Goal: Information Seeking & Learning: Learn about a topic

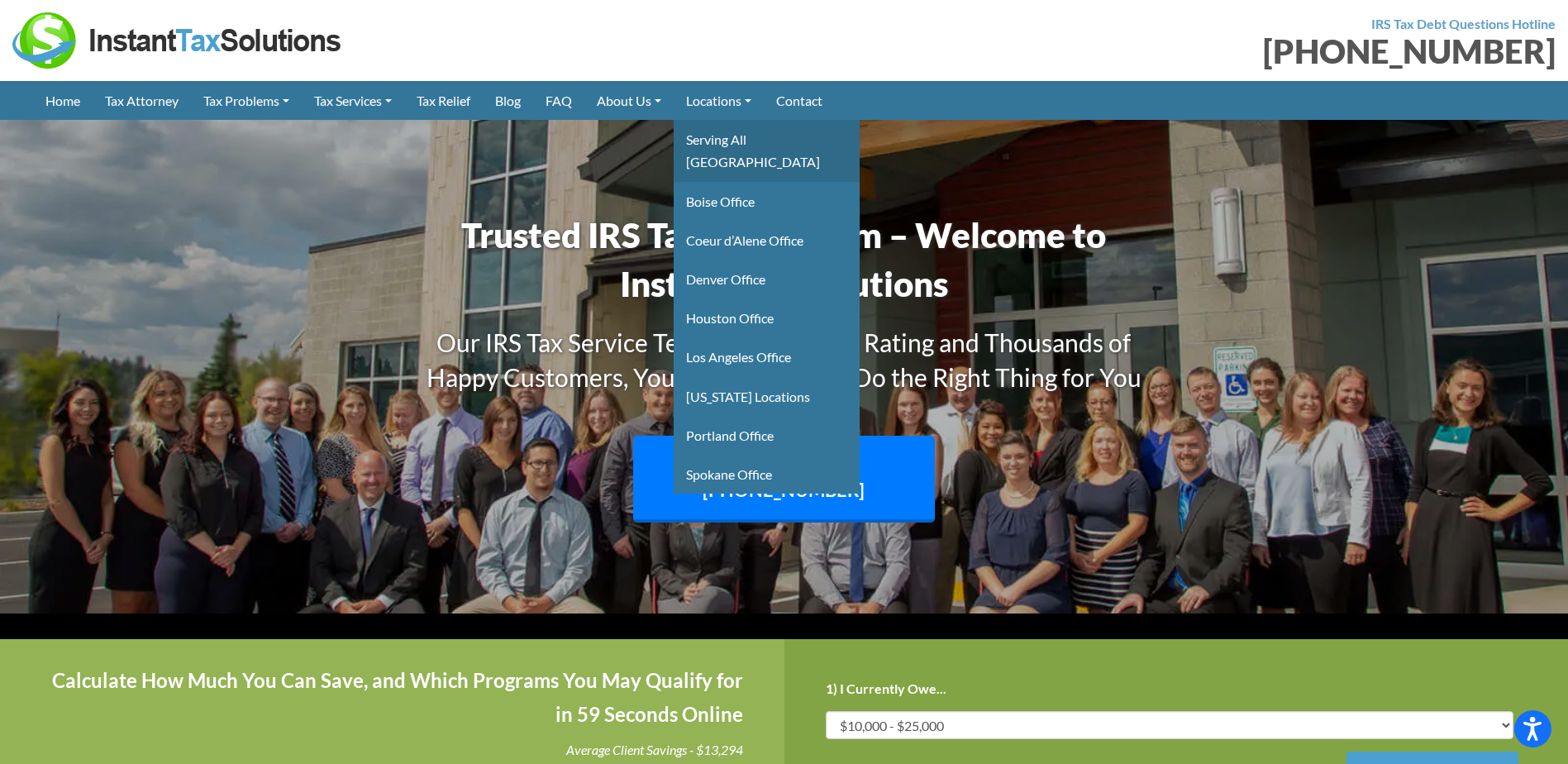
click at [725, 133] on link "Serving All [GEOGRAPHIC_DATA]" at bounding box center [766, 150] width 186 height 61
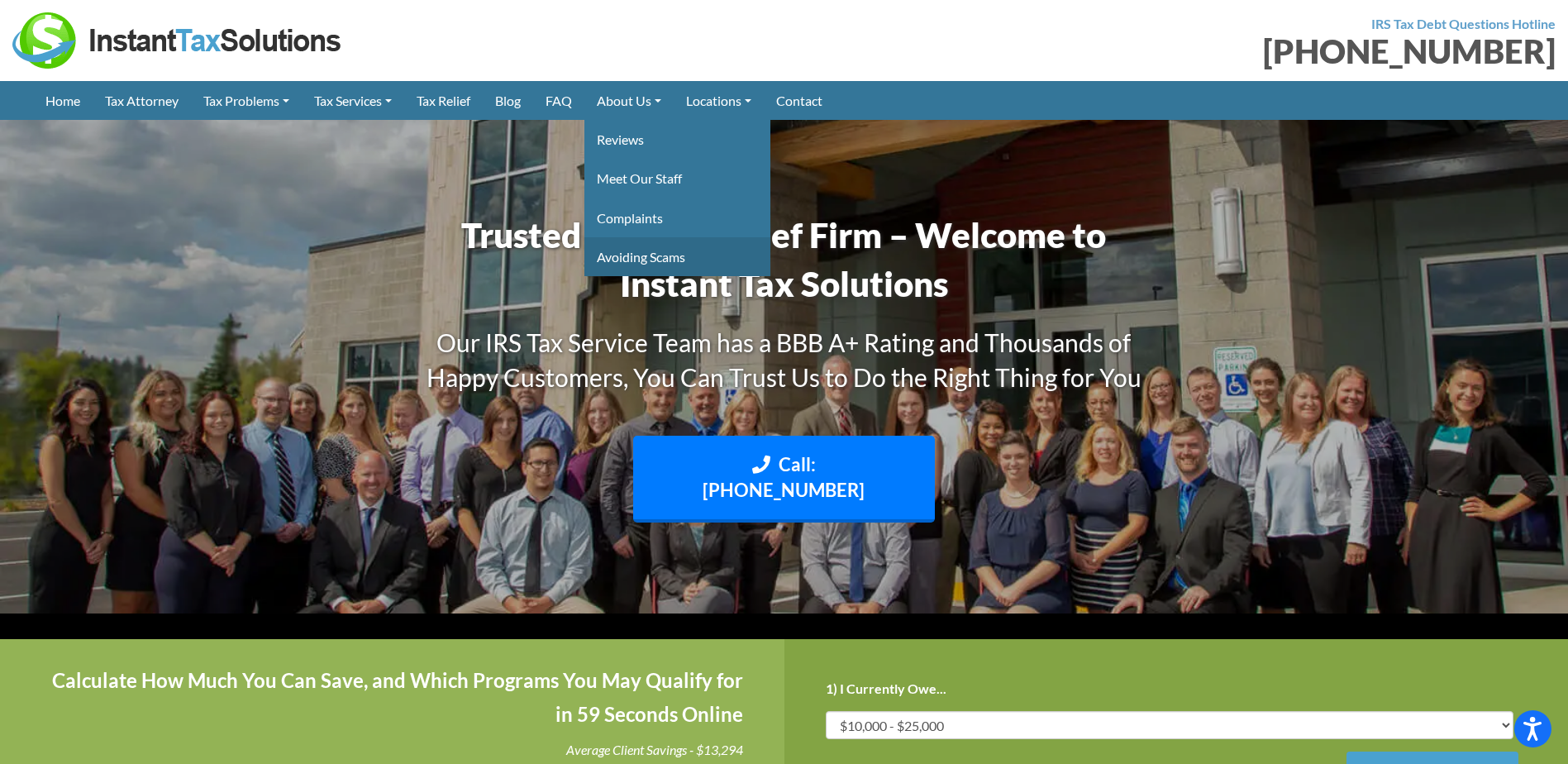
click at [639, 252] on link "Avoiding Scams" at bounding box center [677, 256] width 186 height 39
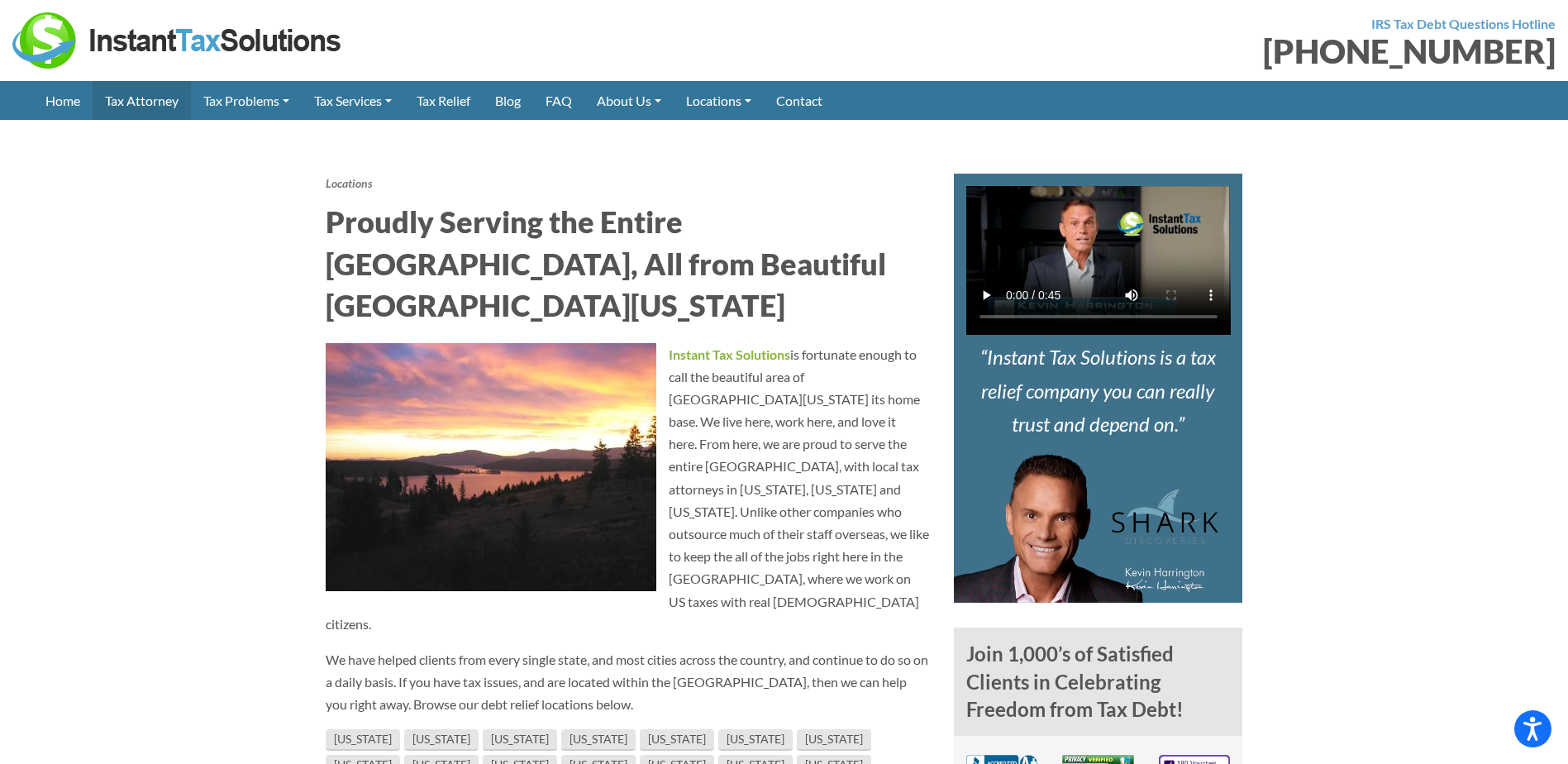
scroll to position [552, 0]
